Goal: Navigation & Orientation: Find specific page/section

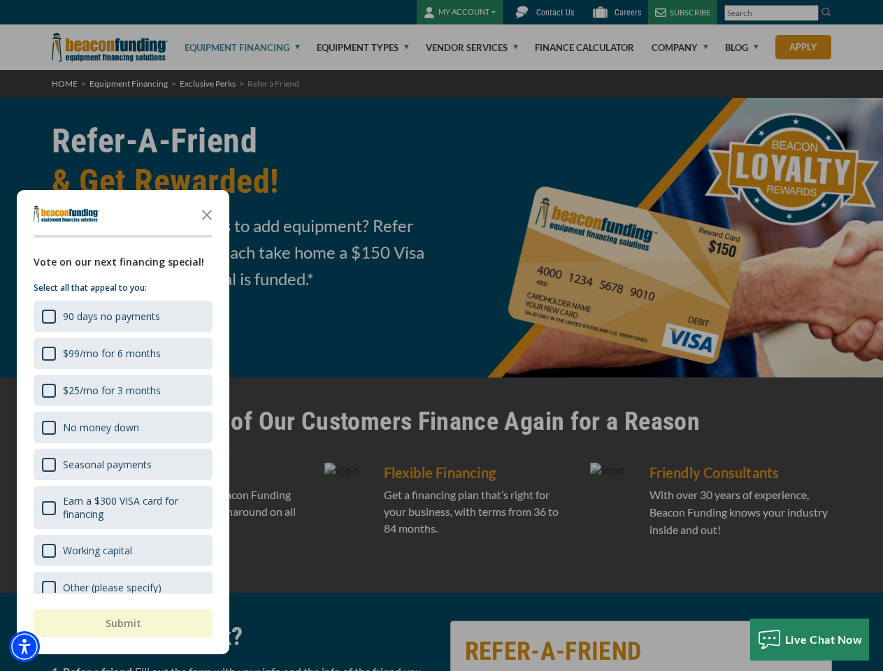
click at [441, 336] on div at bounding box center [441, 335] width 883 height 671
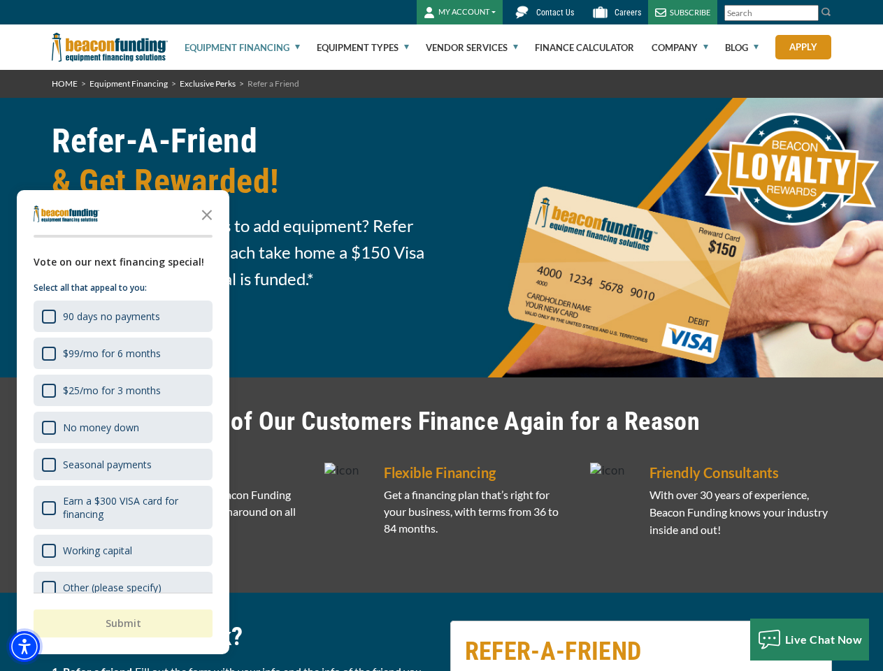
click at [24, 647] on img "Accessibility Menu" at bounding box center [24, 646] width 31 height 31
click at [441, 336] on body "Skip to main content Enable accessibility for low vision Open the accessibility…" at bounding box center [441, 335] width 883 height 671
click at [207, 214] on body "Skip to main content Enable accessibility for low vision Open the accessibility…" at bounding box center [441, 335] width 883 height 671
click at [122, 316] on body "Skip to main content Enable accessibility for low vision Open the accessibility…" at bounding box center [441, 335] width 883 height 671
click at [122, 353] on body "Skip to main content Enable accessibility for low vision Open the accessibility…" at bounding box center [441, 335] width 883 height 671
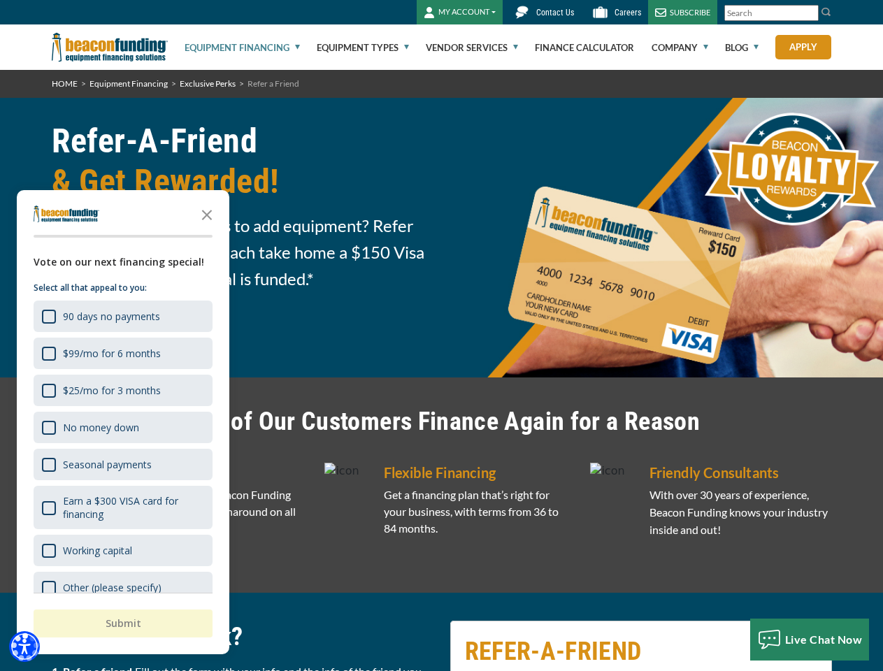
click at [122, 390] on body "Skip to main content Enable accessibility for low vision Open the accessibility…" at bounding box center [441, 335] width 883 height 671
click at [122, 427] on body "Skip to main content Enable accessibility for low vision Open the accessibility…" at bounding box center [441, 335] width 883 height 671
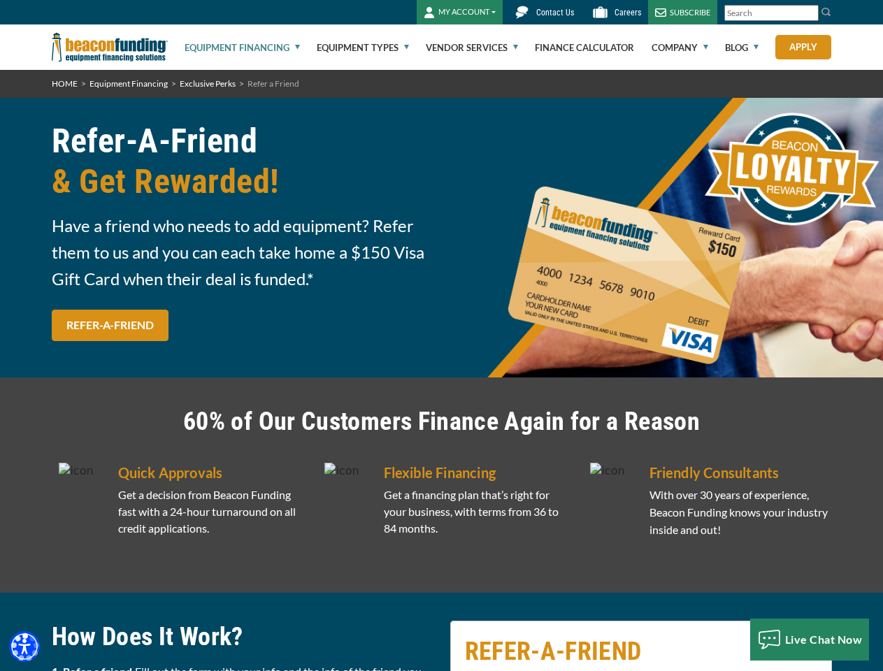
click at [122, 464] on body "Skip to main content Enable accessibility for low vision Open the accessibility…" at bounding box center [441, 335] width 883 height 671
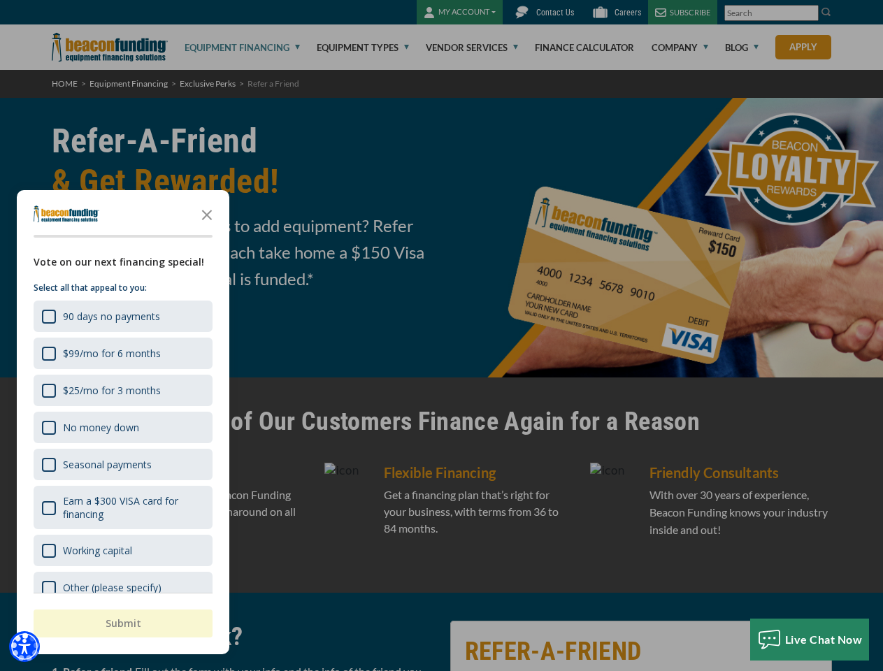
click at [122, 507] on body "Skip to main content Enable accessibility for low vision Open the accessibility…" at bounding box center [441, 335] width 883 height 671
click at [548, 670] on html "Skip to main content Enable accessibility for low vision Open the accessibility…" at bounding box center [441, 335] width 883 height 671
